Goal: Task Accomplishment & Management: Manage account settings

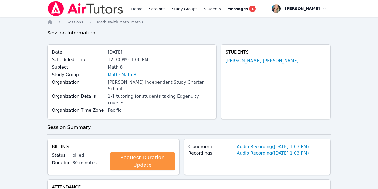
click at [136, 10] on link "Home" at bounding box center [136, 8] width 13 height 17
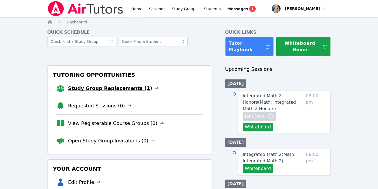
click at [93, 90] on link "Study Group Replacements (1)" at bounding box center [113, 89] width 91 height 8
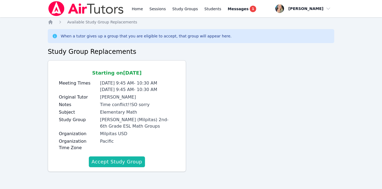
click at [109, 163] on button "Accept Study Group" at bounding box center [117, 162] width 56 height 11
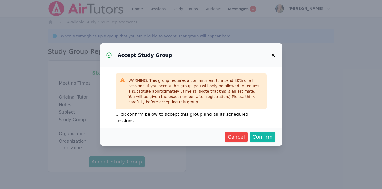
click at [258, 134] on span "Confirm" at bounding box center [262, 137] width 20 height 8
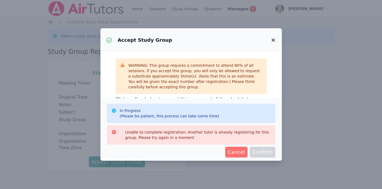
click at [234, 153] on span "Cancel" at bounding box center [236, 153] width 17 height 8
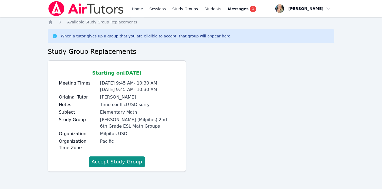
click at [135, 9] on link "Home" at bounding box center [137, 8] width 13 height 17
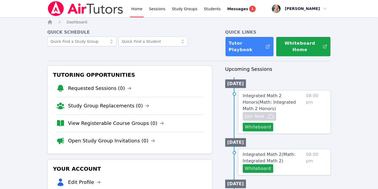
click at [138, 8] on link "Home" at bounding box center [136, 8] width 13 height 17
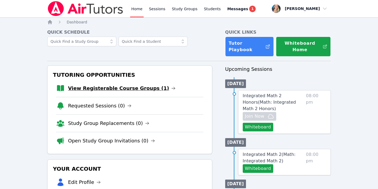
click at [112, 88] on link "View Registerable Course Groups (1)" at bounding box center [121, 89] width 107 height 8
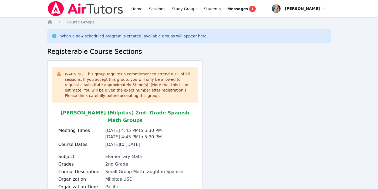
scroll to position [36, 0]
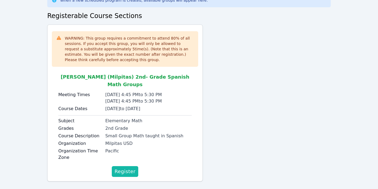
click at [127, 168] on span "Register" at bounding box center [124, 172] width 21 height 8
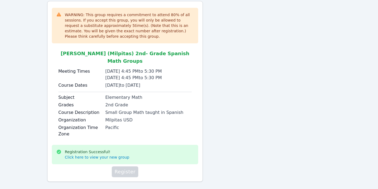
scroll to position [0, 0]
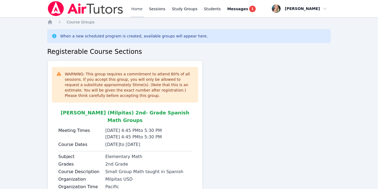
click at [135, 10] on link "Home" at bounding box center [136, 8] width 13 height 17
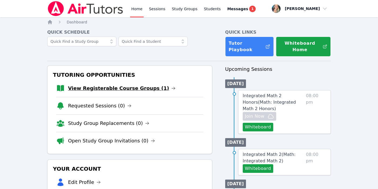
click at [119, 89] on link "View Registerable Course Groups (1)" at bounding box center [121, 89] width 107 height 8
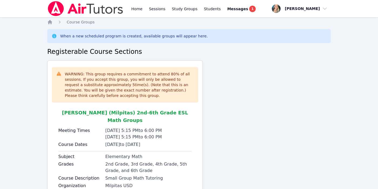
scroll to position [42, 0]
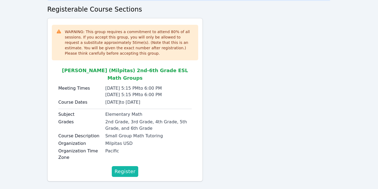
click at [121, 168] on span "Register" at bounding box center [124, 172] width 21 height 8
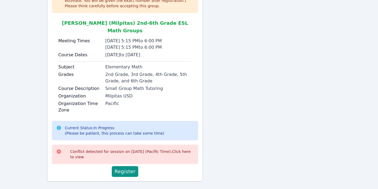
scroll to position [0, 0]
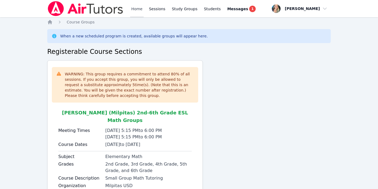
click at [136, 8] on link "Home" at bounding box center [136, 8] width 13 height 17
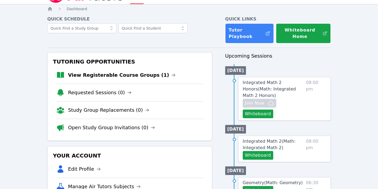
scroll to position [13, 0]
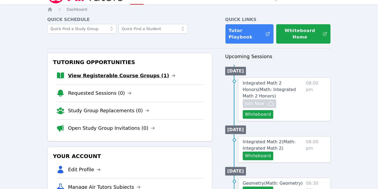
click at [115, 78] on link "View Registerable Course Groups (1)" at bounding box center [121, 76] width 107 height 8
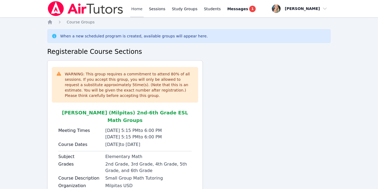
click at [135, 7] on link "Home" at bounding box center [136, 8] width 13 height 17
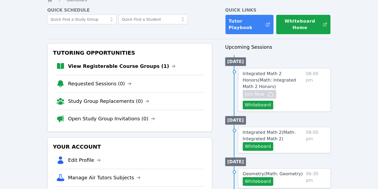
scroll to position [23, 0]
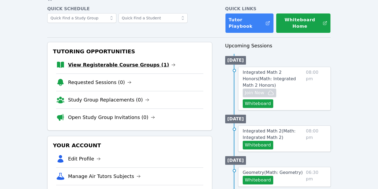
click at [124, 63] on link "View Registerable Course Groups (1)" at bounding box center [121, 65] width 107 height 8
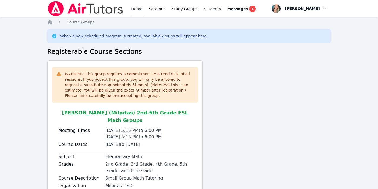
click at [136, 9] on link "Home" at bounding box center [136, 8] width 13 height 17
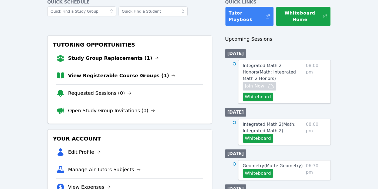
scroll to position [31, 0]
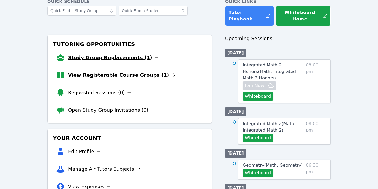
click at [130, 59] on link "Study Group Replacements (1)" at bounding box center [113, 58] width 91 height 8
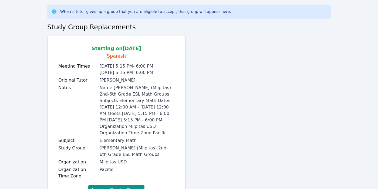
scroll to position [51, 0]
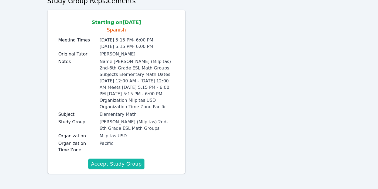
click at [118, 167] on button "Accept Study Group" at bounding box center [116, 164] width 56 height 11
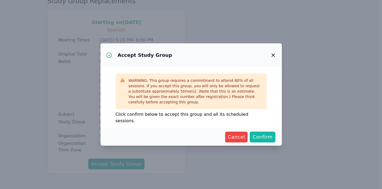
drag, startPoint x: 240, startPoint y: 135, endPoint x: 270, endPoint y: 135, distance: 30.5
click at [270, 135] on div "Cancel Confirm" at bounding box center [191, 137] width 168 height 11
click at [270, 135] on span "Confirm" at bounding box center [262, 137] width 20 height 8
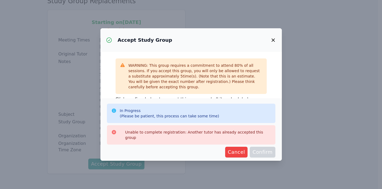
click at [274, 37] on icon "button" at bounding box center [273, 40] width 6 height 6
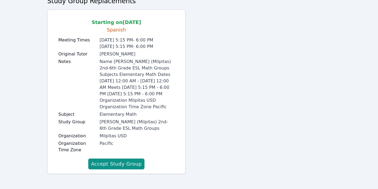
scroll to position [0, 0]
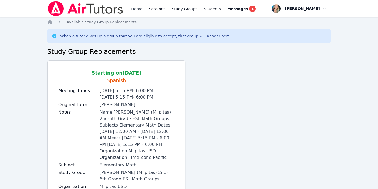
click at [132, 10] on link "Home" at bounding box center [136, 8] width 13 height 17
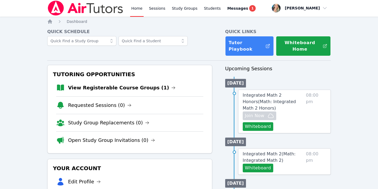
scroll to position [37, 0]
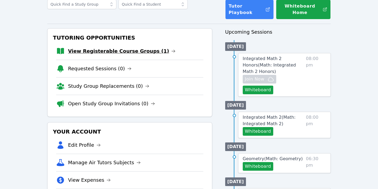
click at [133, 51] on link "View Registerable Course Groups (1)" at bounding box center [121, 51] width 107 height 8
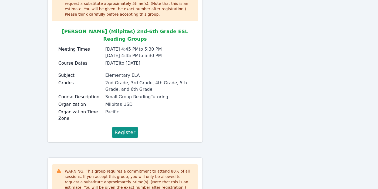
scroll to position [92, 0]
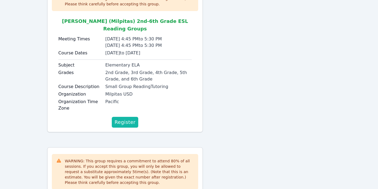
click at [126, 119] on span "Register" at bounding box center [124, 123] width 21 height 8
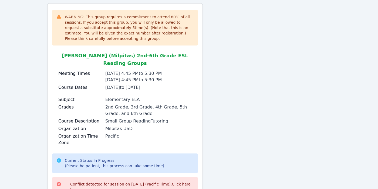
scroll to position [0, 0]
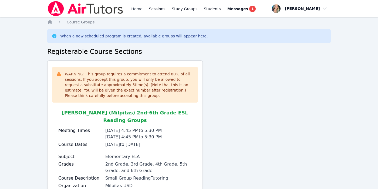
click at [136, 9] on link "Home" at bounding box center [136, 8] width 13 height 17
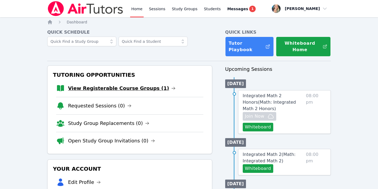
click at [127, 88] on link "View Registerable Course Groups (1)" at bounding box center [121, 89] width 107 height 8
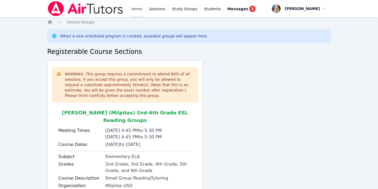
click at [137, 11] on link "Home" at bounding box center [136, 8] width 13 height 17
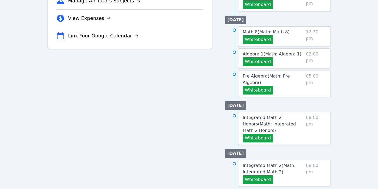
scroll to position [198, 0]
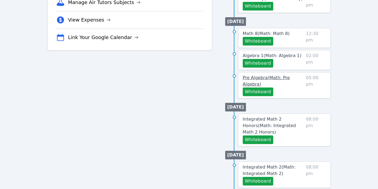
click at [283, 76] on span "Pre Algebra ( Math: Pre Algebra )" at bounding box center [265, 81] width 47 height 12
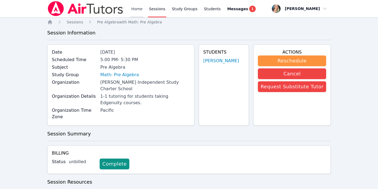
click at [137, 8] on link "Home" at bounding box center [136, 8] width 13 height 17
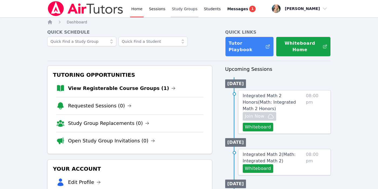
click at [180, 8] on link "Study Groups" at bounding box center [184, 8] width 28 height 17
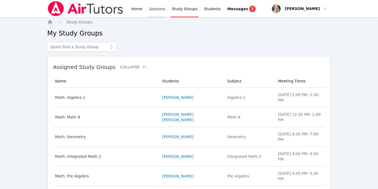
click at [154, 12] on link "Sessions" at bounding box center [157, 8] width 19 height 17
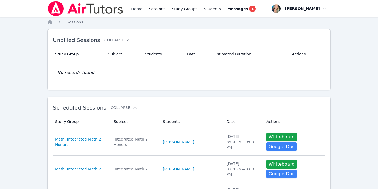
click at [135, 11] on link "Home" at bounding box center [136, 8] width 13 height 17
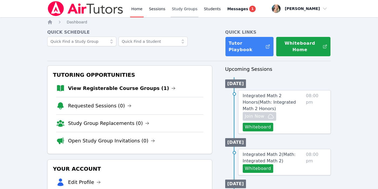
click at [186, 5] on link "Study Groups" at bounding box center [184, 8] width 28 height 17
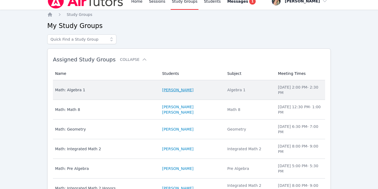
scroll to position [43, 0]
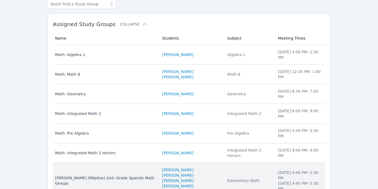
click at [132, 176] on div "[PERSON_NAME] (Milpitas) 2nd- Grade Spanish Math Groups" at bounding box center [105, 181] width 100 height 11
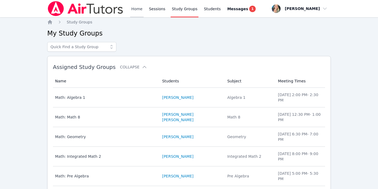
scroll to position [43, 0]
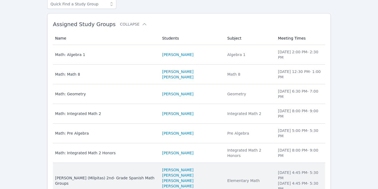
click at [114, 176] on div "[PERSON_NAME] (Milpitas) 2nd- Grade Spanish Math Groups" at bounding box center [105, 181] width 100 height 11
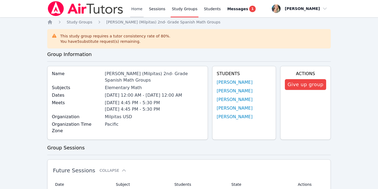
click at [132, 8] on link "Home" at bounding box center [136, 8] width 13 height 17
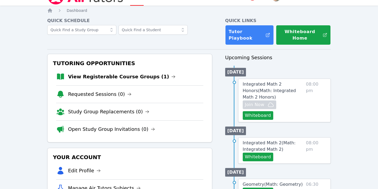
scroll to position [13, 0]
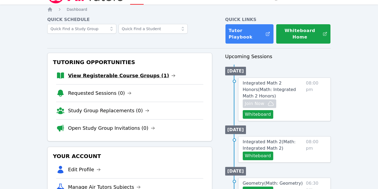
click at [111, 76] on link "View Registerable Course Groups (1)" at bounding box center [121, 76] width 107 height 8
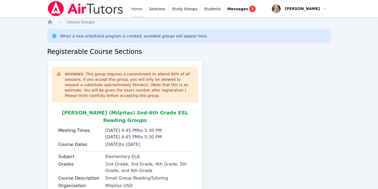
click at [133, 10] on link "Home" at bounding box center [136, 8] width 13 height 17
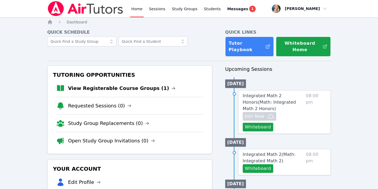
click at [124, 84] on li "View Registerable Course Groups (1)" at bounding box center [129, 88] width 147 height 17
click at [124, 87] on link "View Registerable Course Groups (1)" at bounding box center [121, 89] width 107 height 8
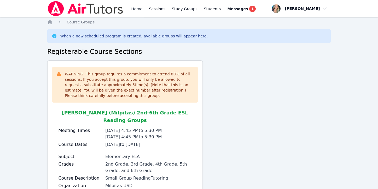
click at [133, 10] on link "Home" at bounding box center [136, 8] width 13 height 17
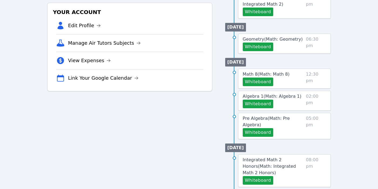
scroll to position [158, 0]
